Goal: Complete application form

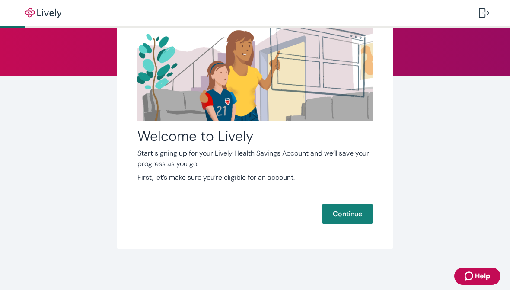
scroll to position [81, 0]
click at [42, 12] on img "button" at bounding box center [43, 13] width 48 height 10
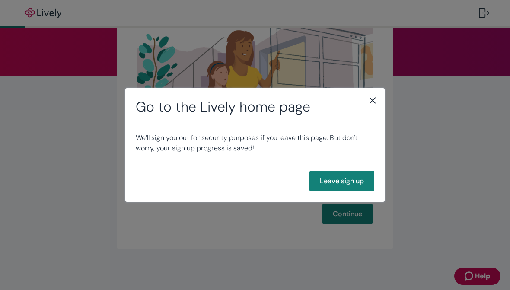
click at [370, 104] on icon "close" at bounding box center [373, 100] width 10 height 10
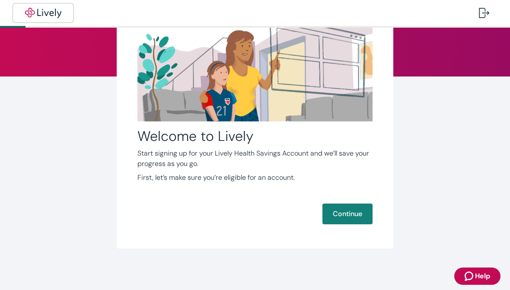
click at [42, 10] on img "button" at bounding box center [43, 13] width 48 height 10
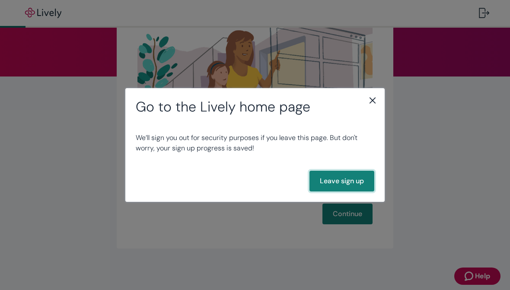
click at [357, 183] on button "Leave sign up" at bounding box center [342, 181] width 65 height 21
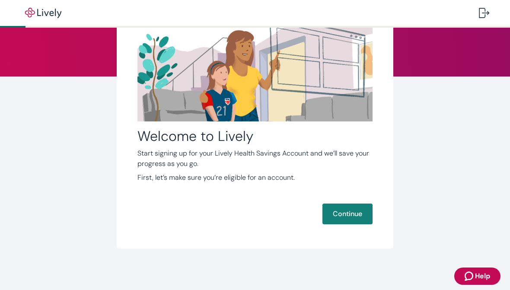
scroll to position [81, 0]
click at [344, 215] on button "Continue" at bounding box center [348, 214] width 50 height 21
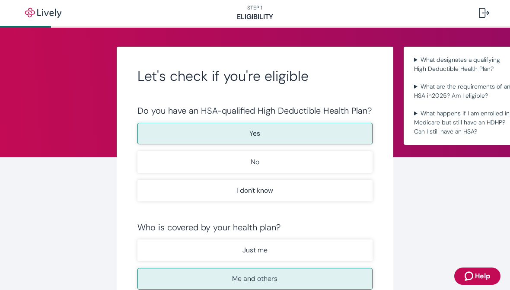
click at [260, 132] on p "Yes" at bounding box center [255, 133] width 11 height 10
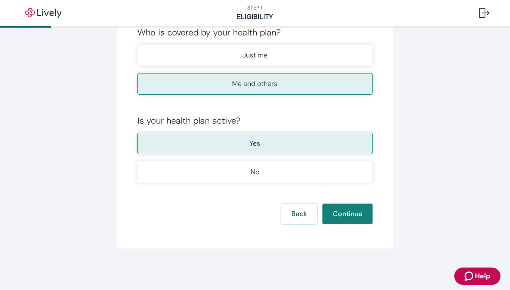
scroll to position [195, 0]
click at [345, 214] on button "Continue" at bounding box center [348, 214] width 50 height 21
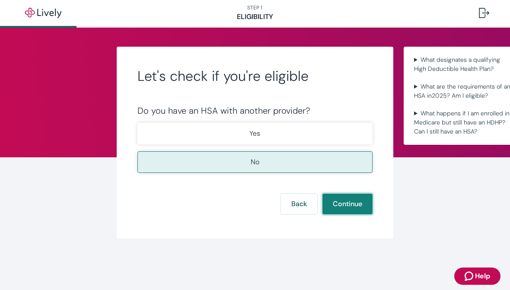
click at [345, 206] on button "Continue" at bounding box center [348, 204] width 50 height 21
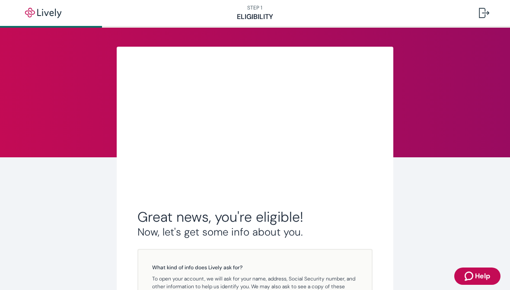
scroll to position [172, 0]
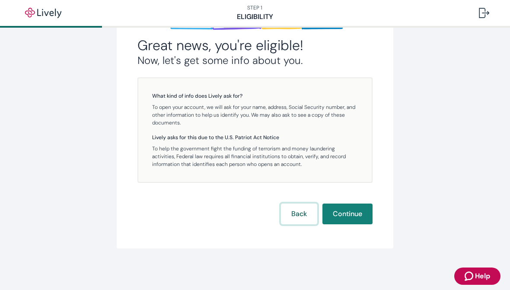
click at [300, 212] on button "Back" at bounding box center [299, 214] width 36 height 21
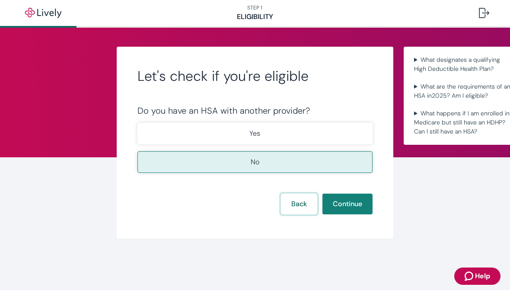
click at [299, 207] on button "Back" at bounding box center [299, 204] width 36 height 21
